Goal: Transaction & Acquisition: Purchase product/service

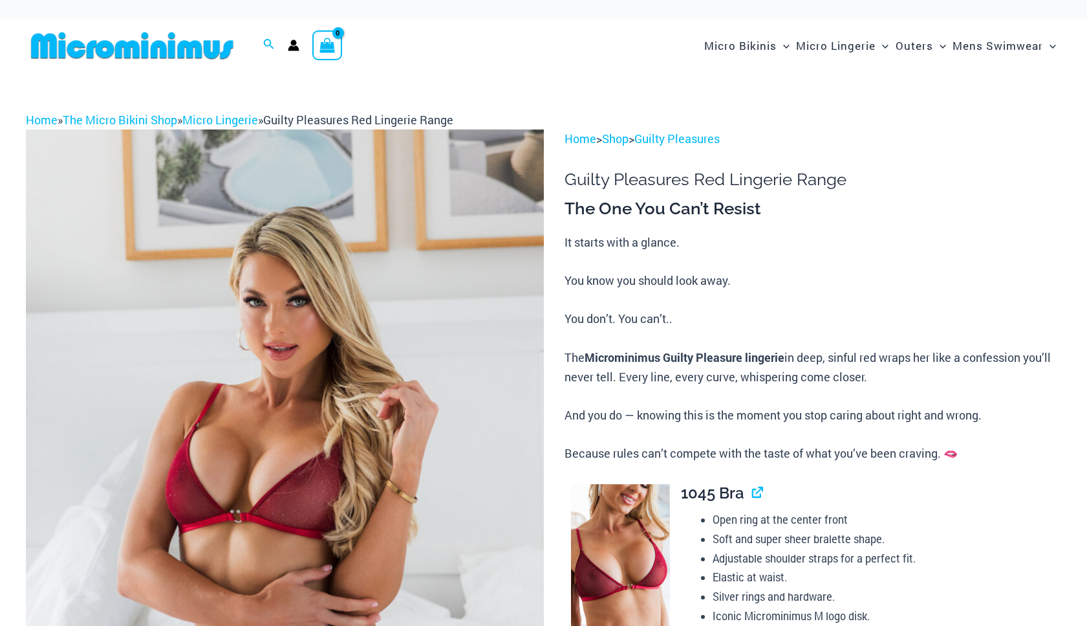
scroll to position [70, 0]
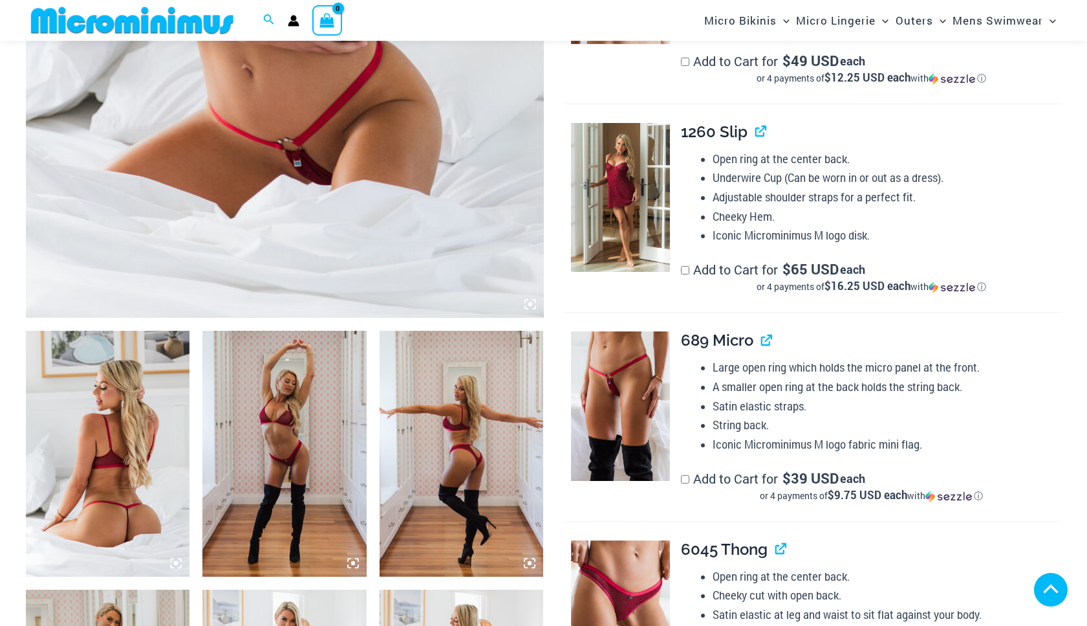
scroll to position [771, 0]
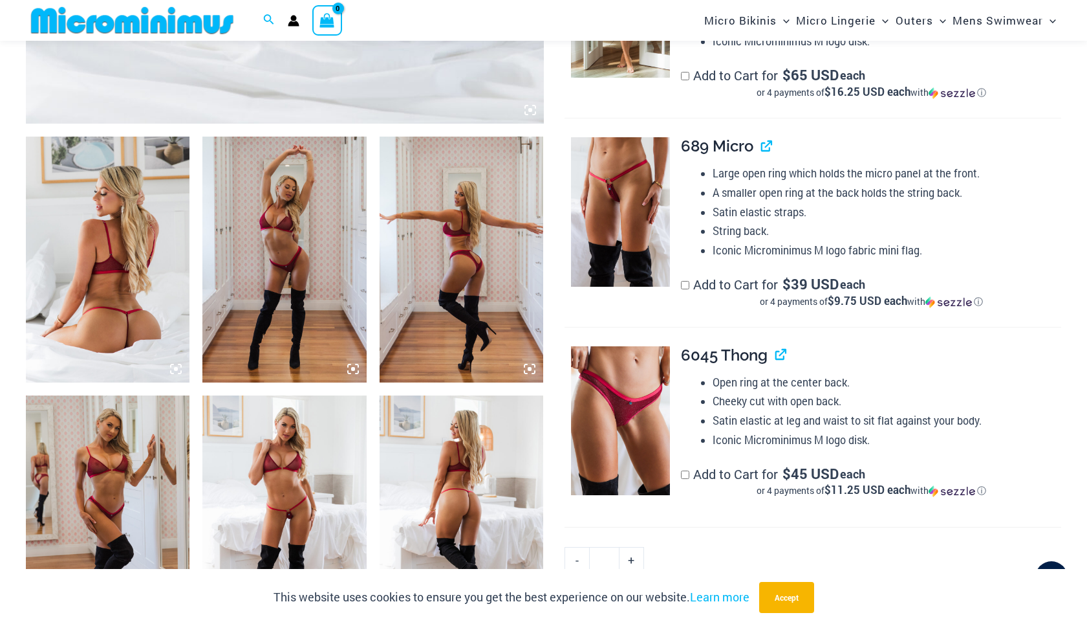
click at [126, 285] on img at bounding box center [108, 260] width 164 height 246
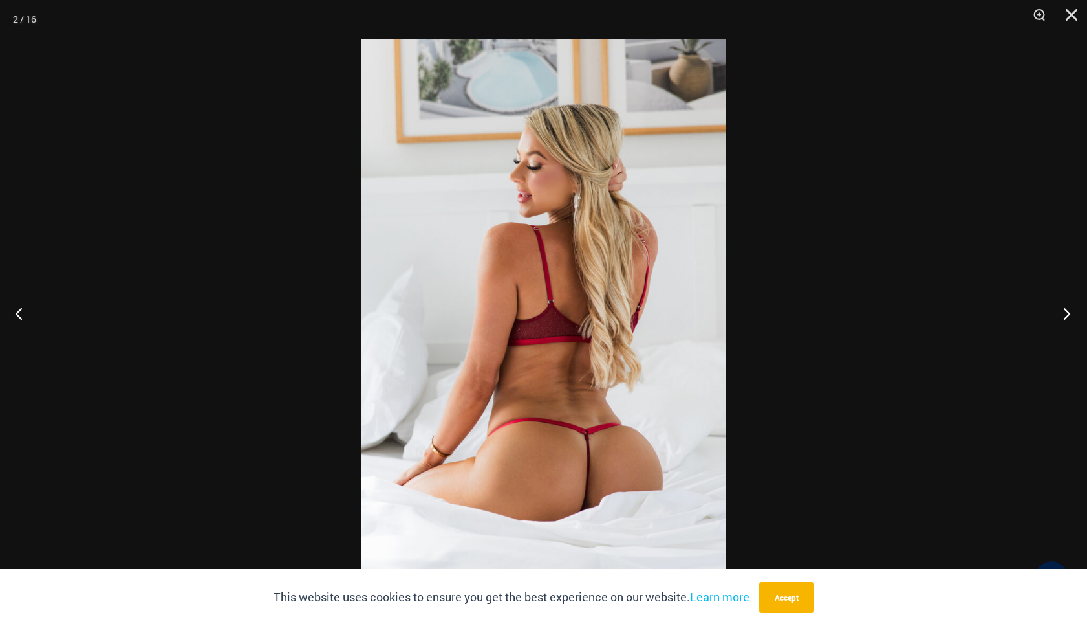
click at [1073, 307] on button "Next" at bounding box center [1063, 313] width 49 height 65
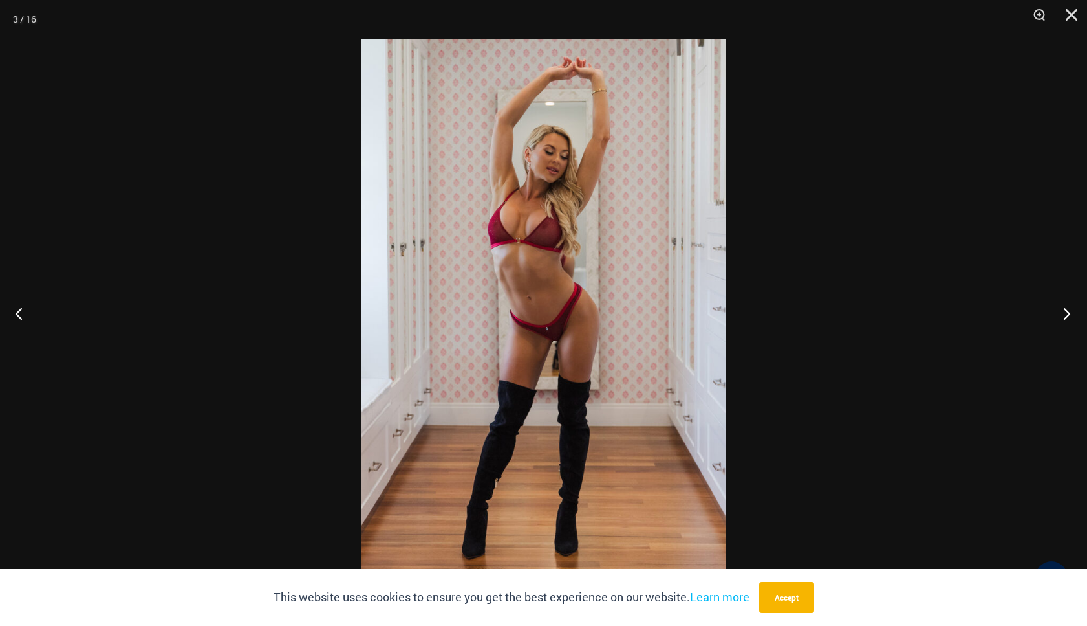
click at [1074, 307] on button "Next" at bounding box center [1063, 313] width 49 height 65
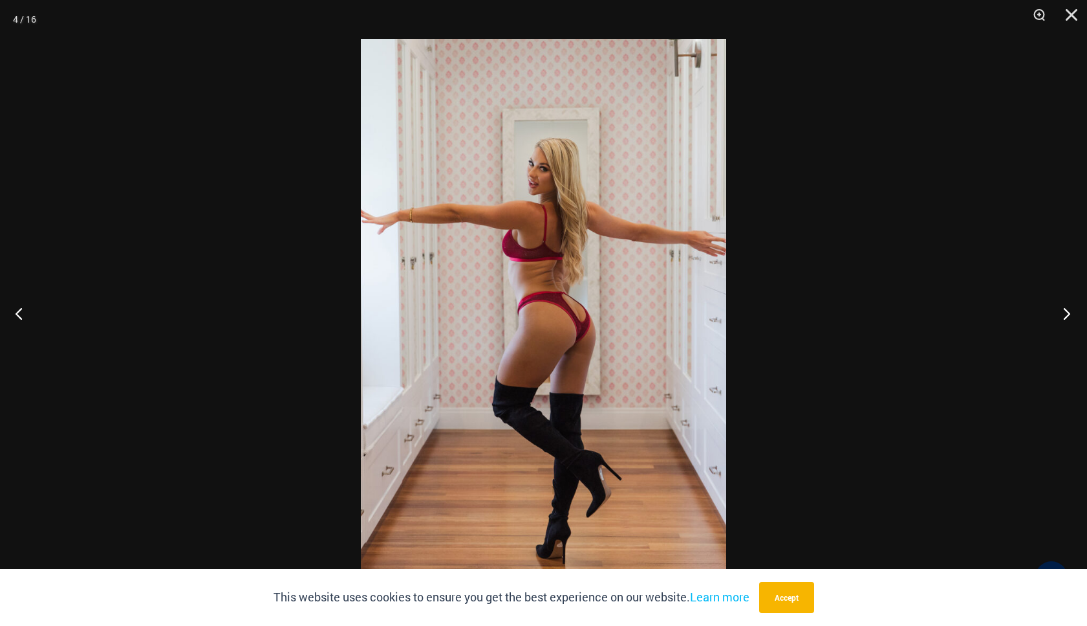
click at [1074, 307] on button "Next" at bounding box center [1063, 313] width 49 height 65
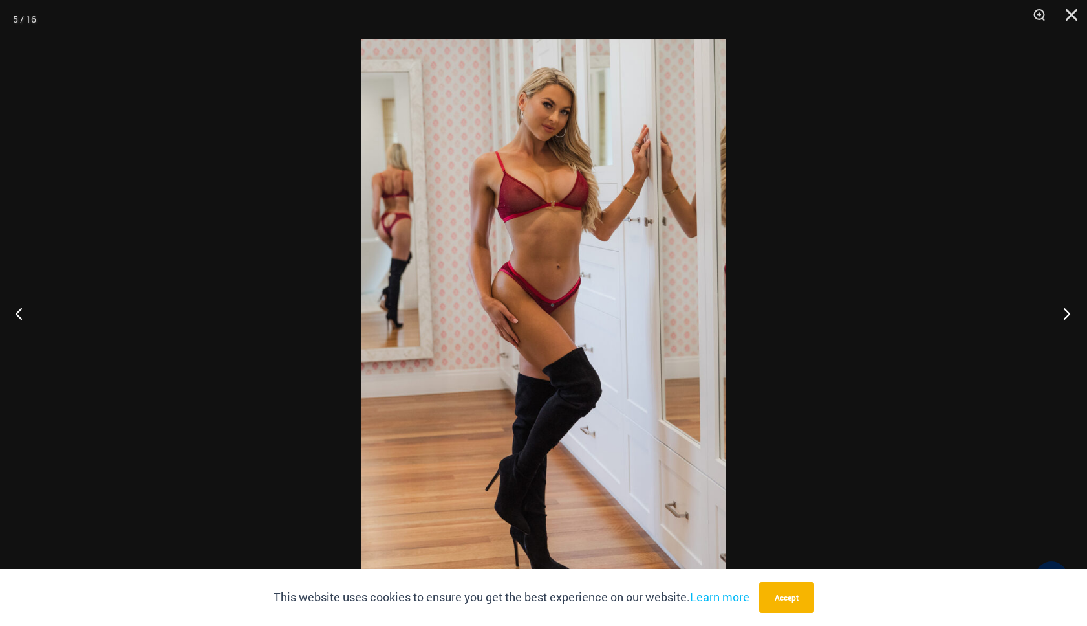
click at [1074, 307] on button "Next" at bounding box center [1063, 313] width 49 height 65
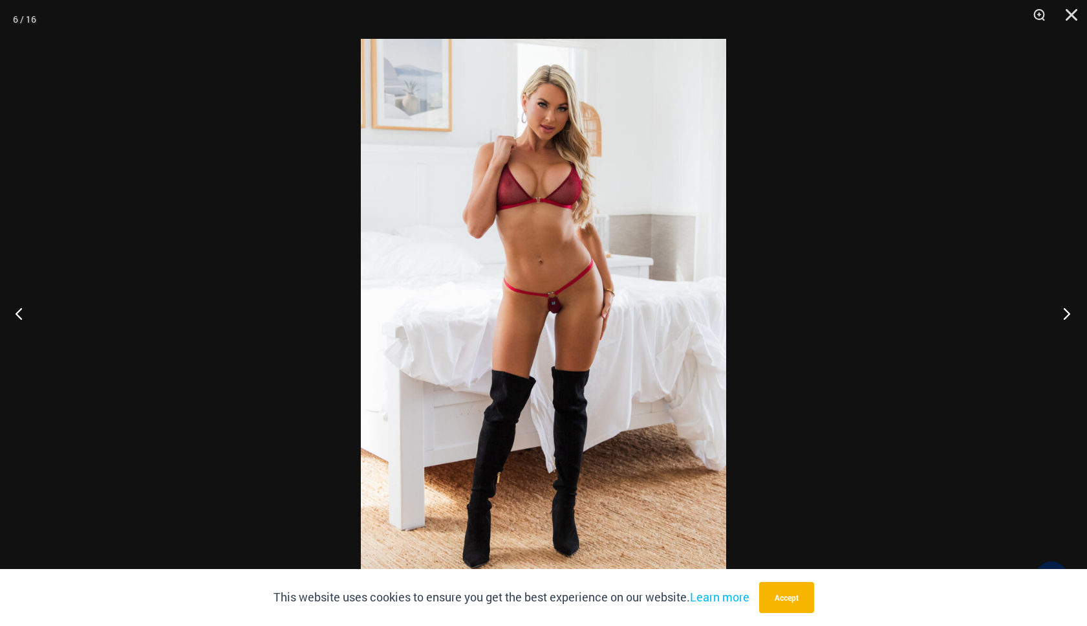
click at [1074, 307] on button "Next" at bounding box center [1063, 313] width 49 height 65
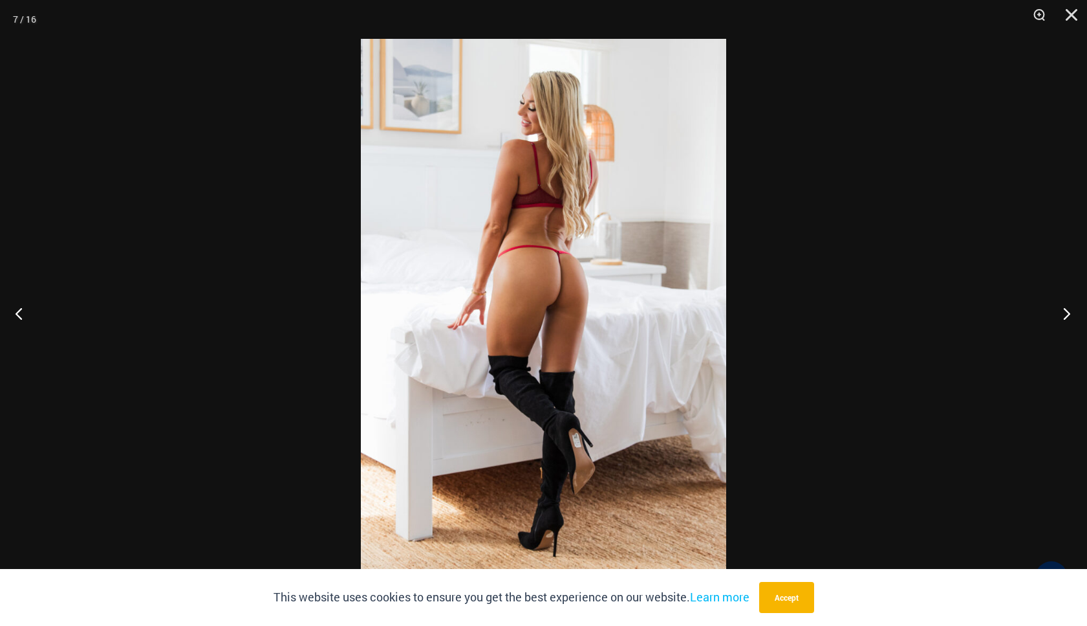
click at [1074, 307] on button "Next" at bounding box center [1063, 313] width 49 height 65
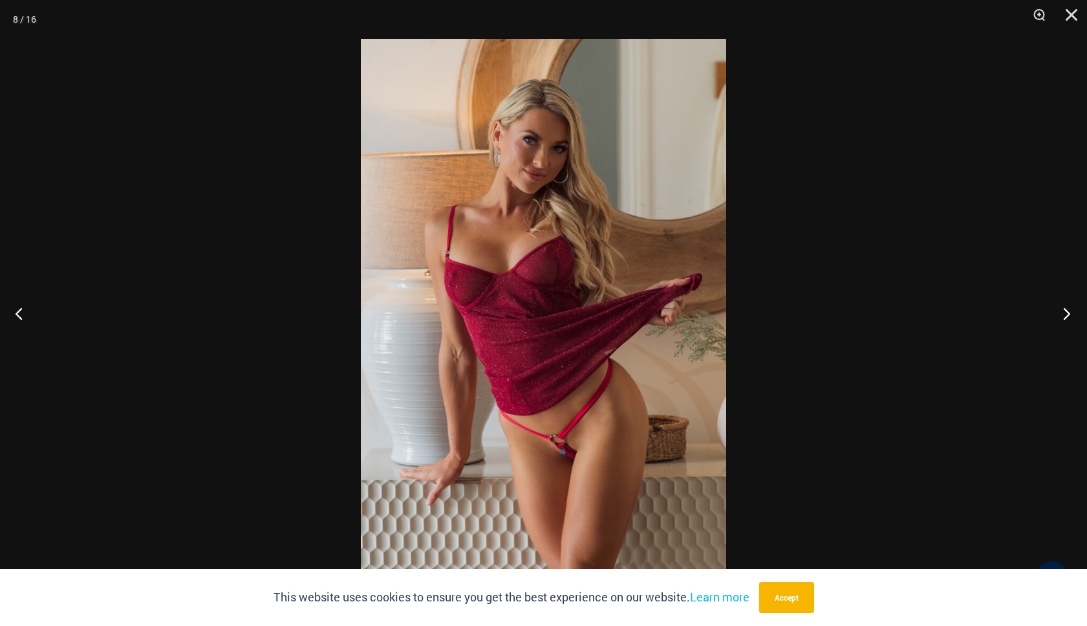
click at [1074, 307] on button "Next" at bounding box center [1063, 313] width 49 height 65
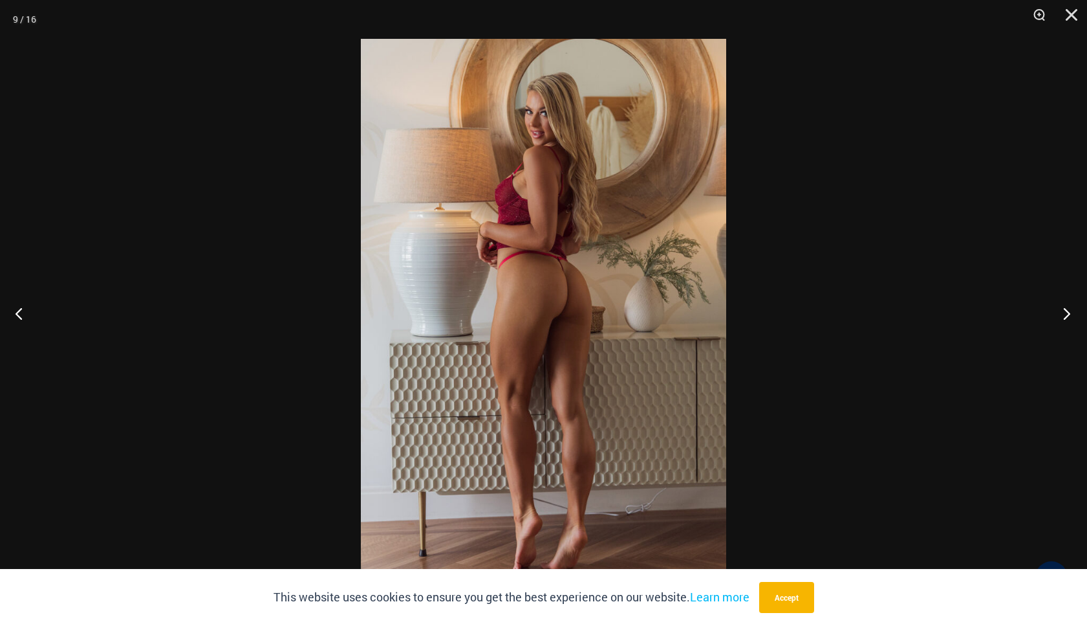
click at [1074, 307] on button "Next" at bounding box center [1063, 313] width 49 height 65
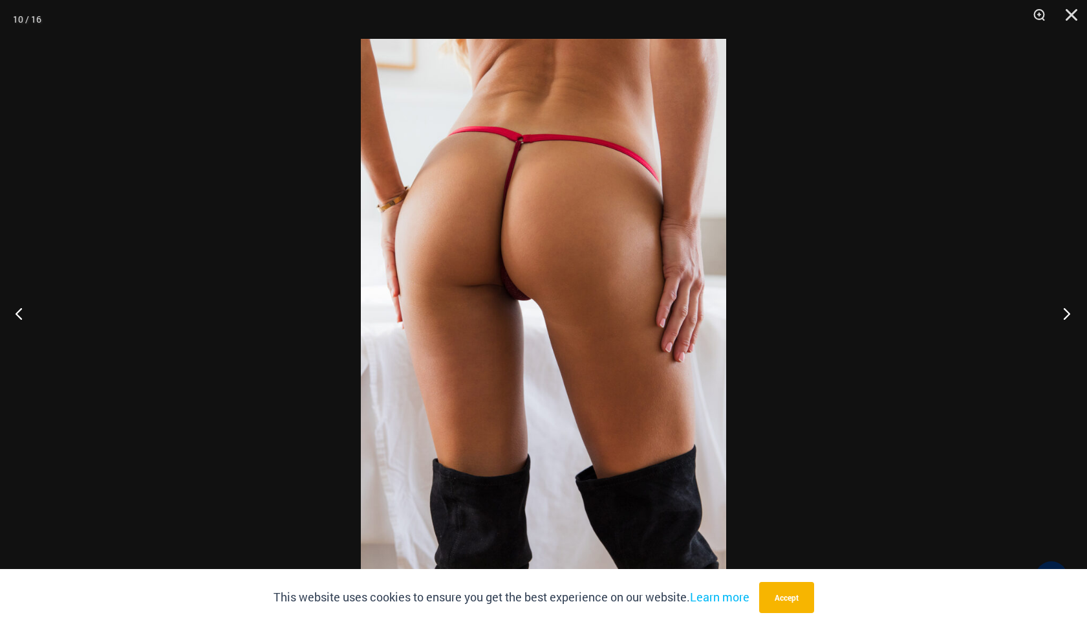
click at [1074, 307] on button "Next" at bounding box center [1063, 313] width 49 height 65
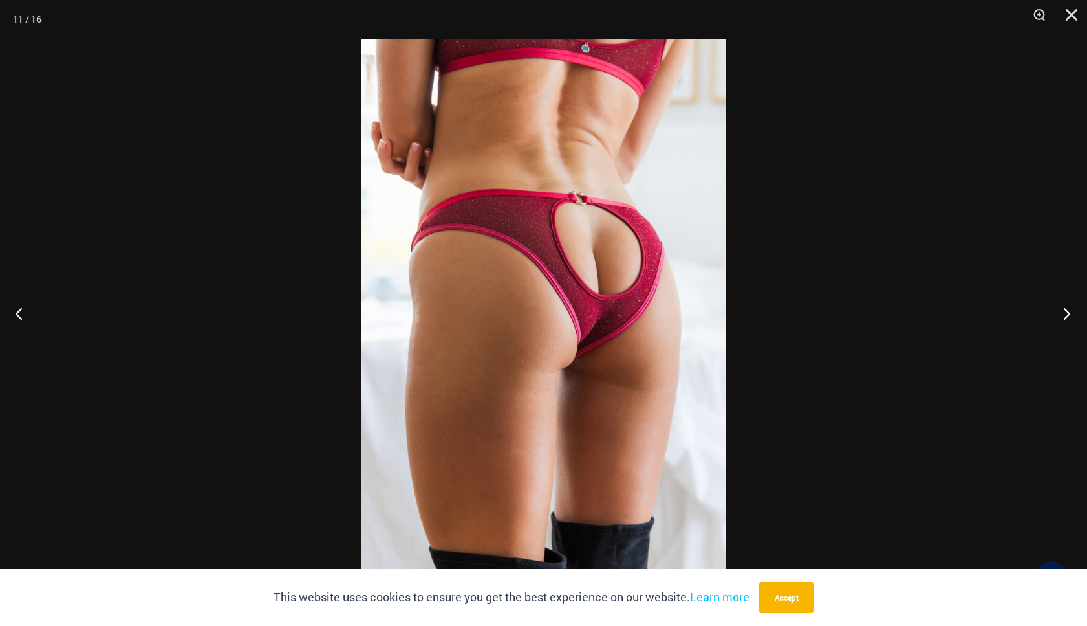
click at [1074, 307] on button "Next" at bounding box center [1063, 313] width 49 height 65
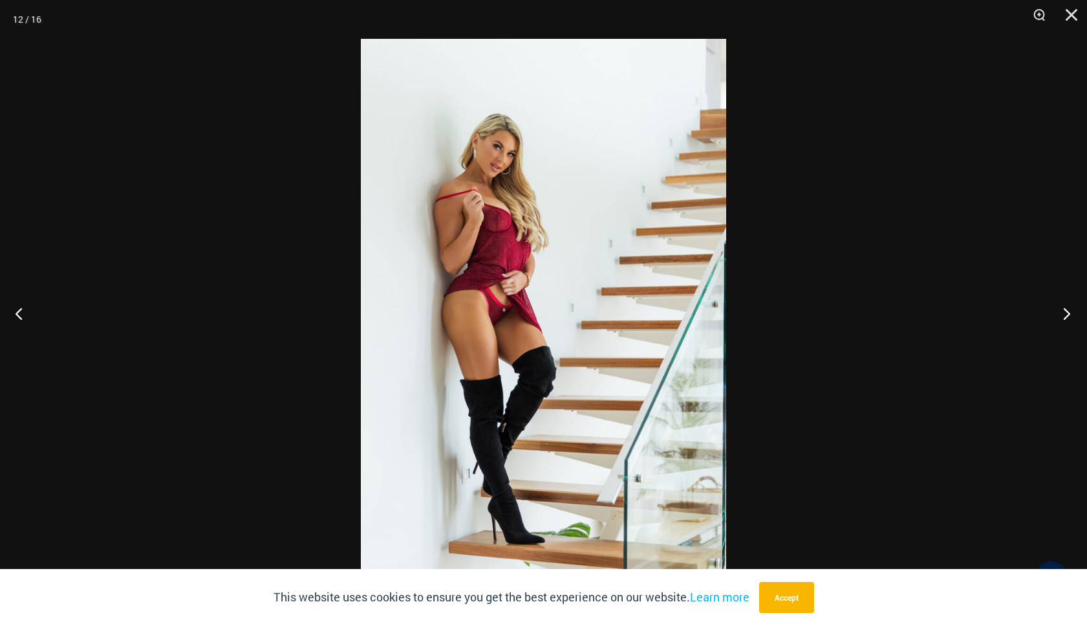
click at [1074, 307] on button "Next" at bounding box center [1063, 313] width 49 height 65
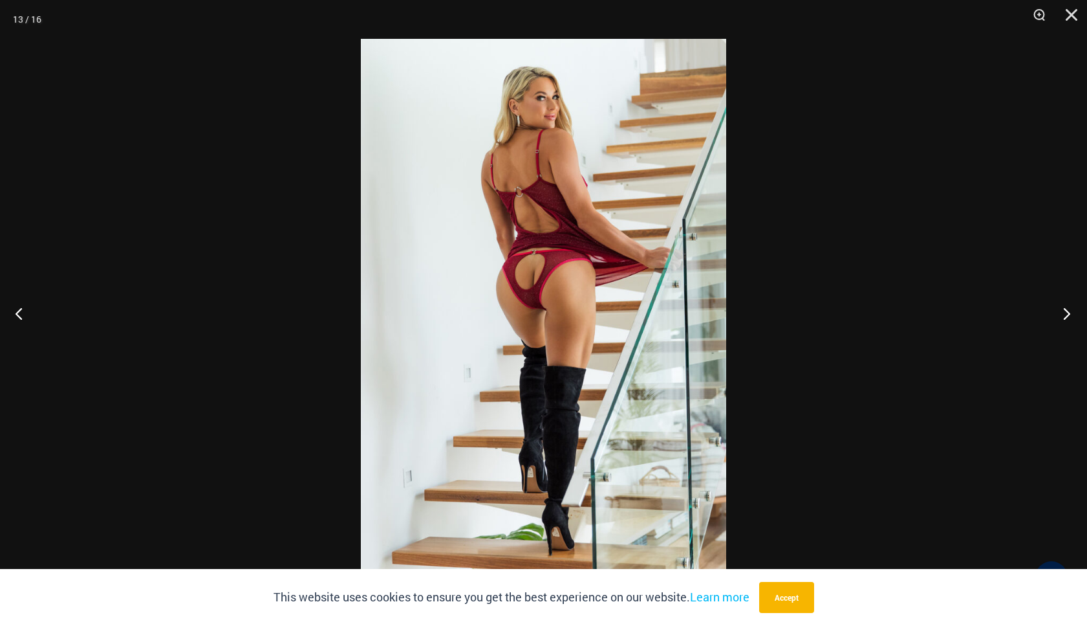
click at [1074, 307] on button "Next" at bounding box center [1063, 313] width 49 height 65
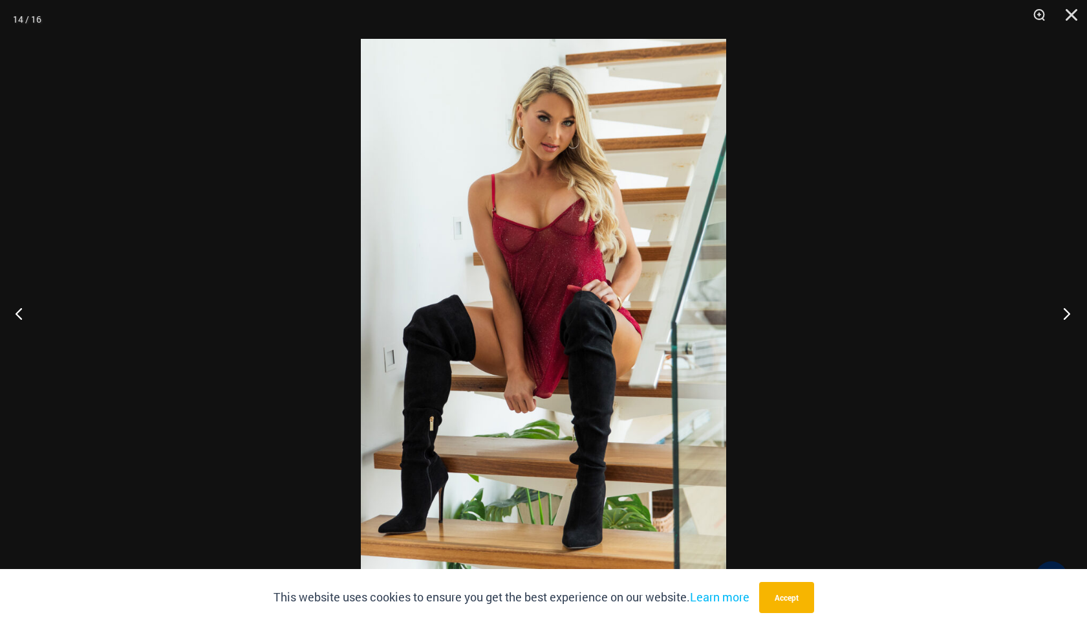
click at [1074, 307] on button "Next" at bounding box center [1063, 313] width 49 height 65
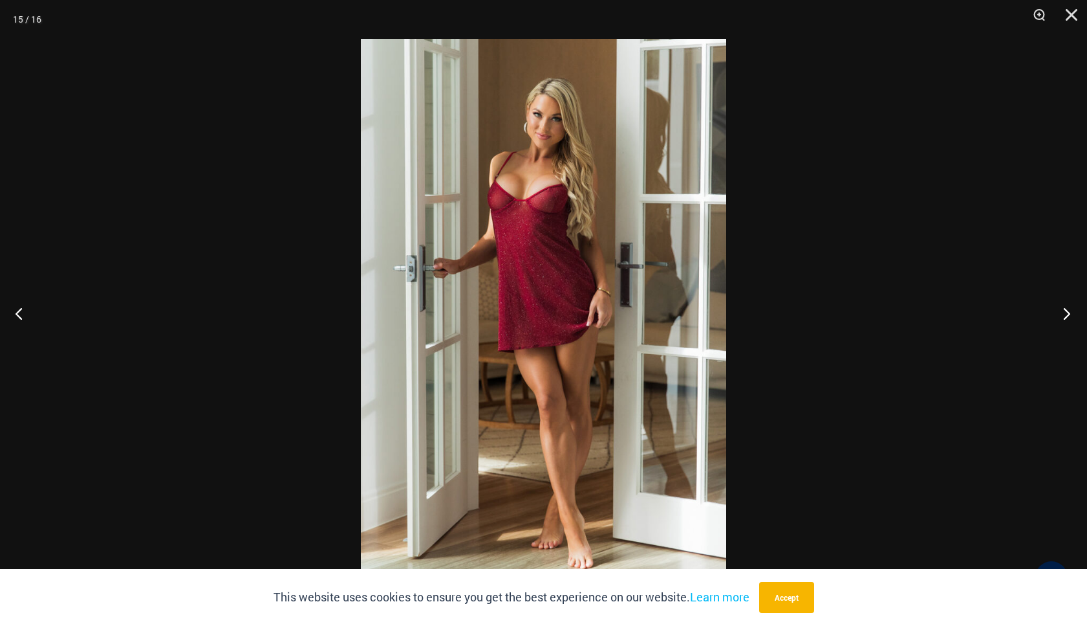
click at [1074, 307] on button "Next" at bounding box center [1063, 313] width 49 height 65
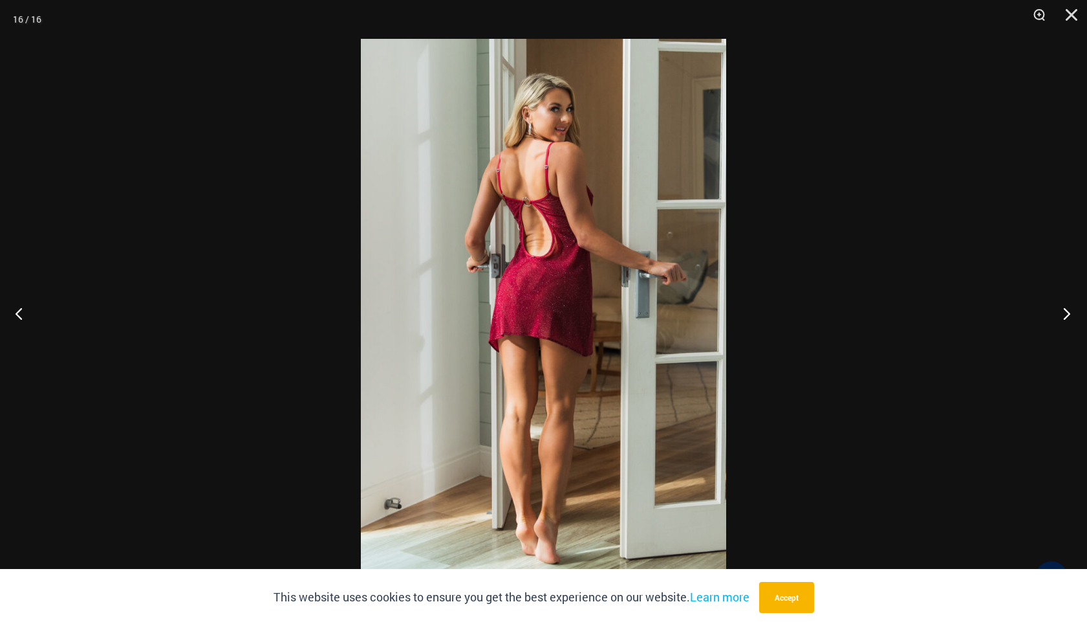
click at [1074, 307] on button "Next" at bounding box center [1063, 313] width 49 height 65
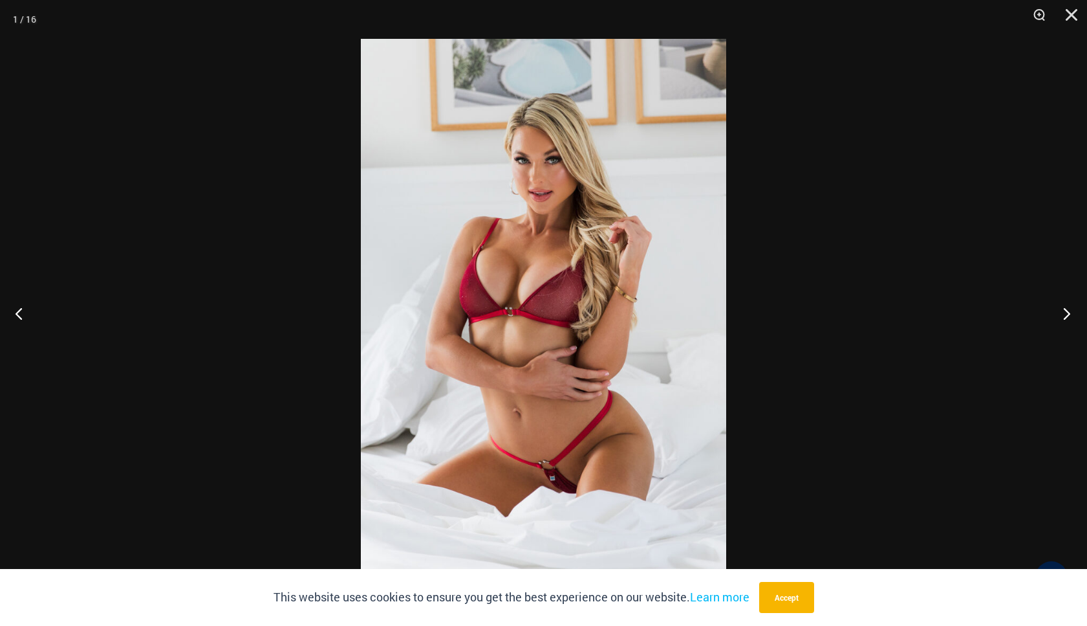
click at [1074, 307] on button "Next" at bounding box center [1063, 313] width 49 height 65
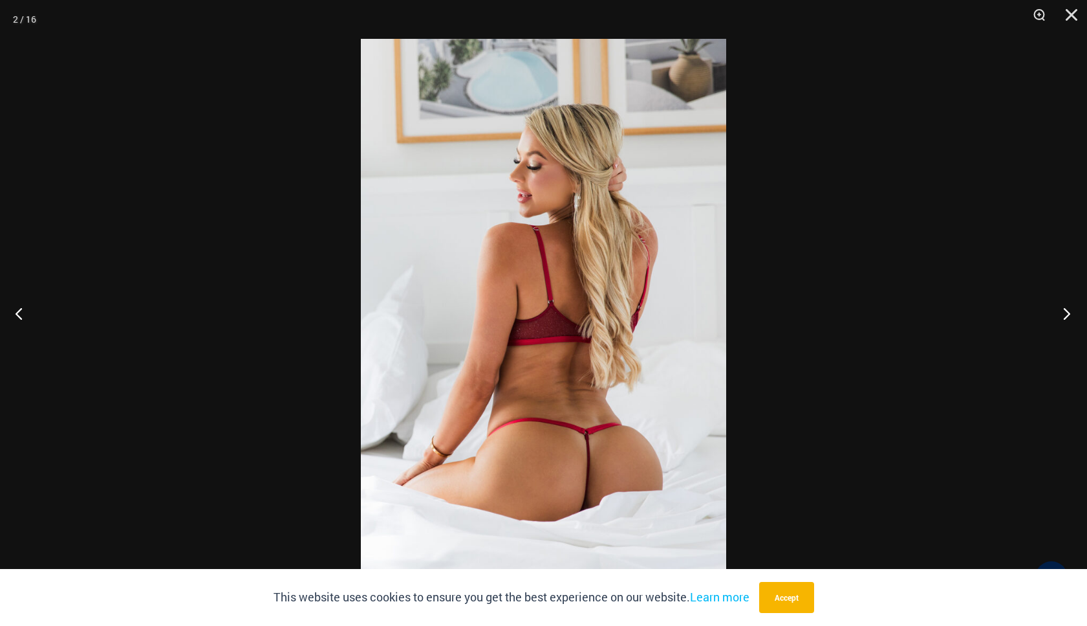
click at [1074, 307] on button "Next" at bounding box center [1063, 313] width 49 height 65
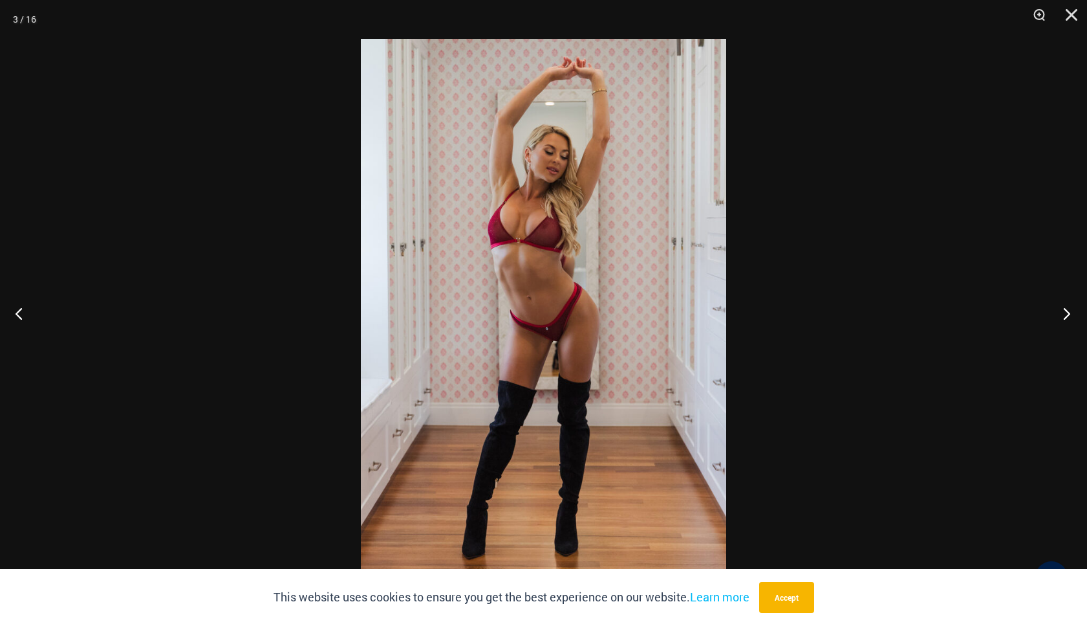
click at [1074, 307] on button "Next" at bounding box center [1063, 313] width 49 height 65
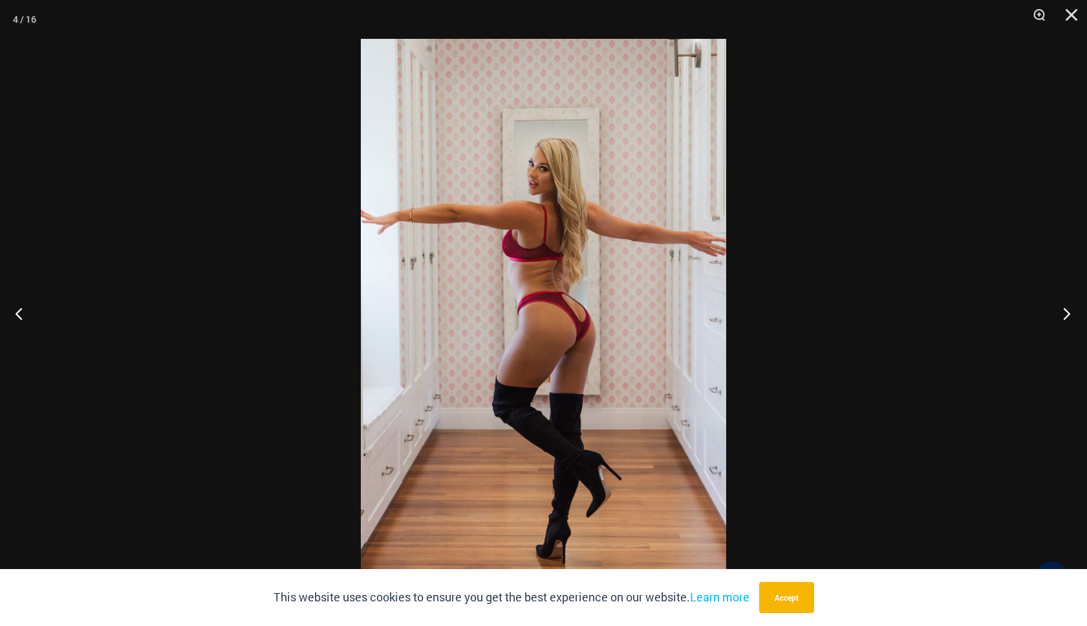
click at [1074, 307] on button "Next" at bounding box center [1063, 313] width 49 height 65
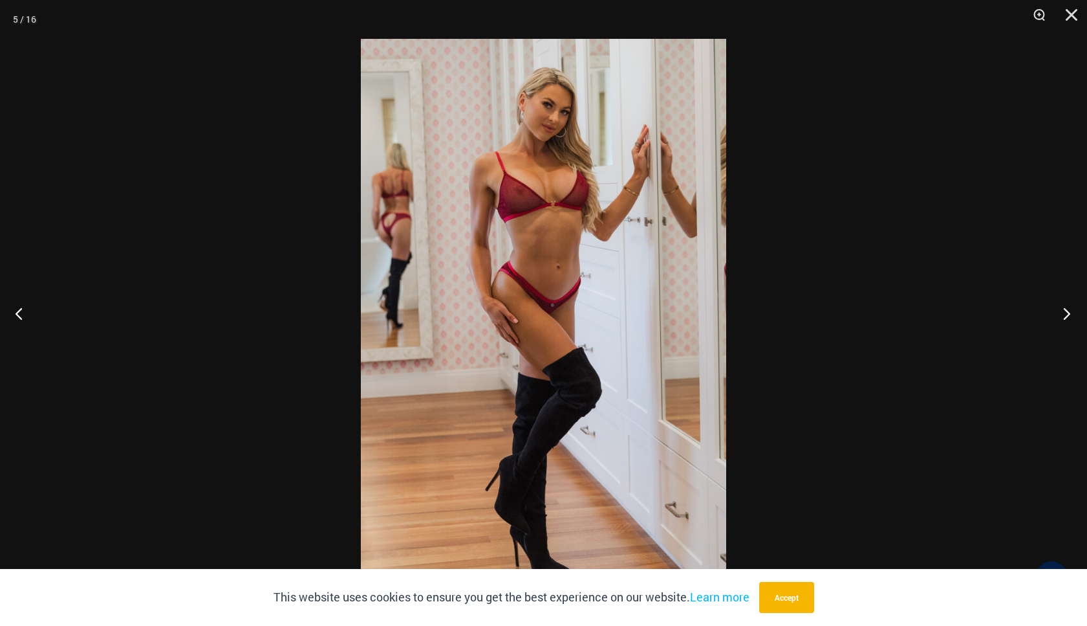
click at [1074, 307] on button "Next" at bounding box center [1063, 313] width 49 height 65
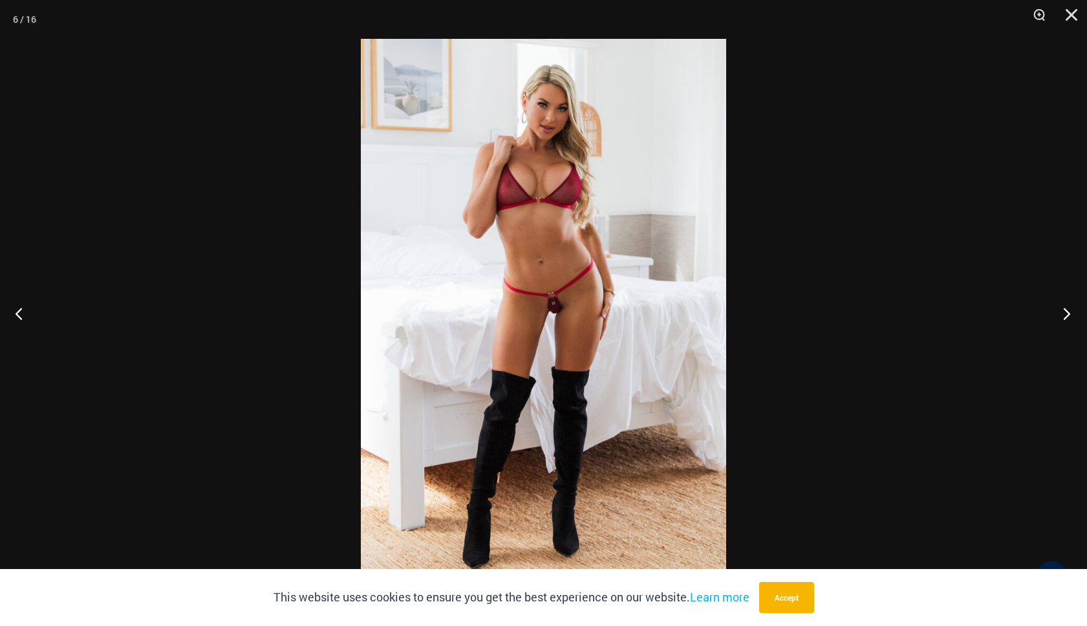
click at [1074, 307] on button "Next" at bounding box center [1063, 313] width 49 height 65
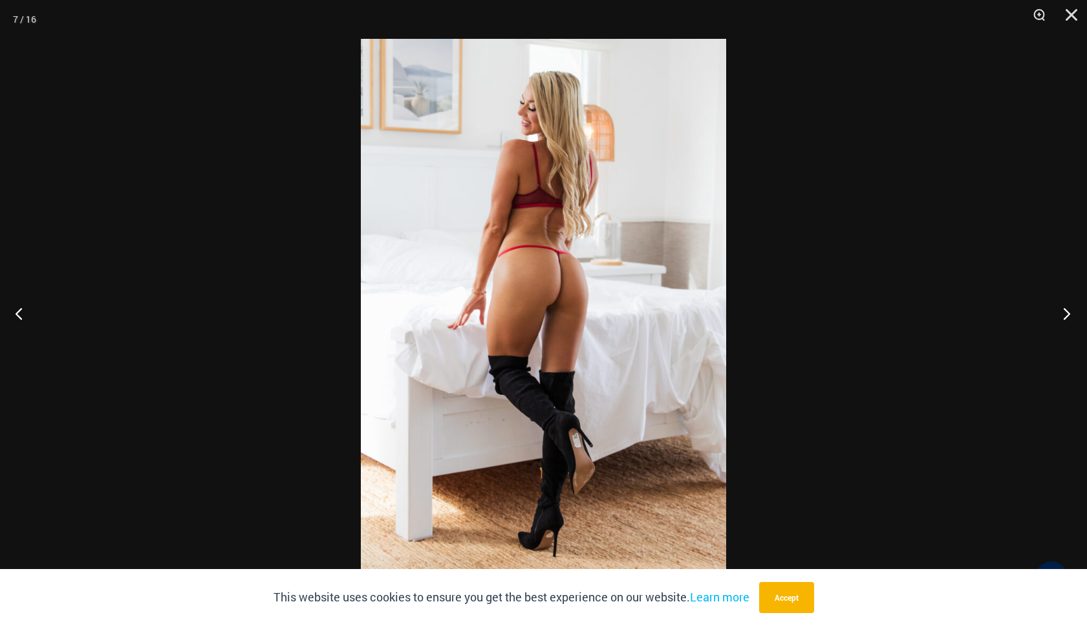
click at [1074, 307] on button "Next" at bounding box center [1063, 313] width 49 height 65
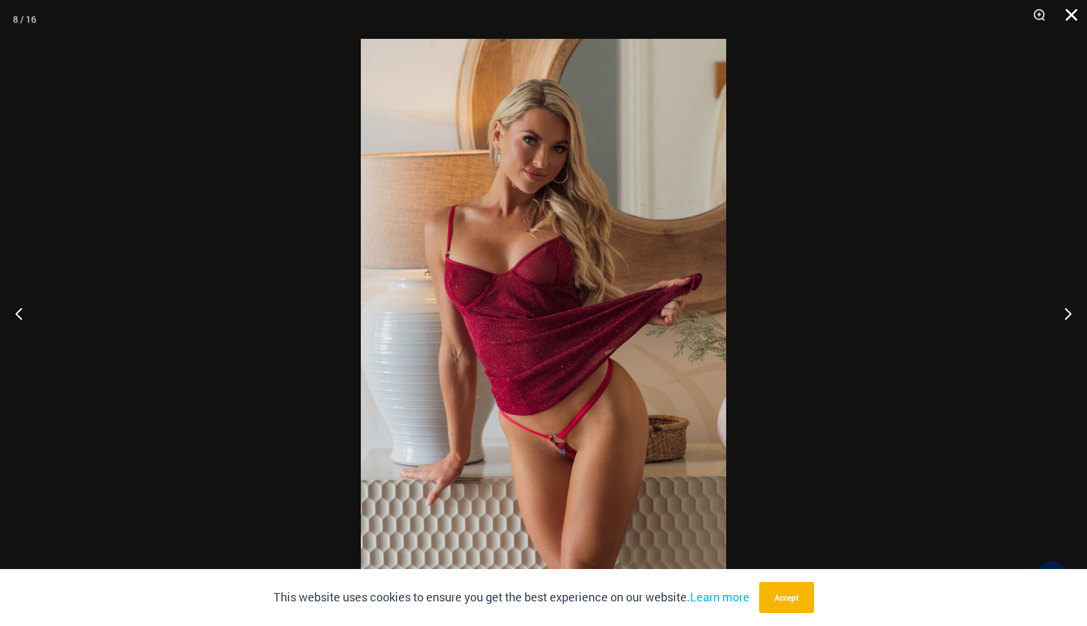
click at [1067, 14] on button "Close" at bounding box center [1067, 19] width 32 height 39
